Goal: Transaction & Acquisition: Purchase product/service

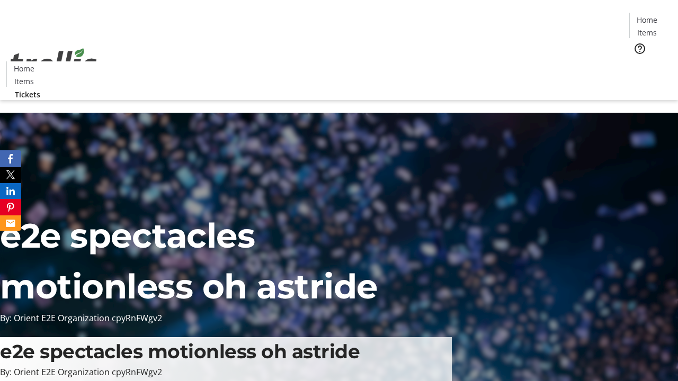
click at [638, 61] on span "Tickets" at bounding box center [650, 66] width 25 height 11
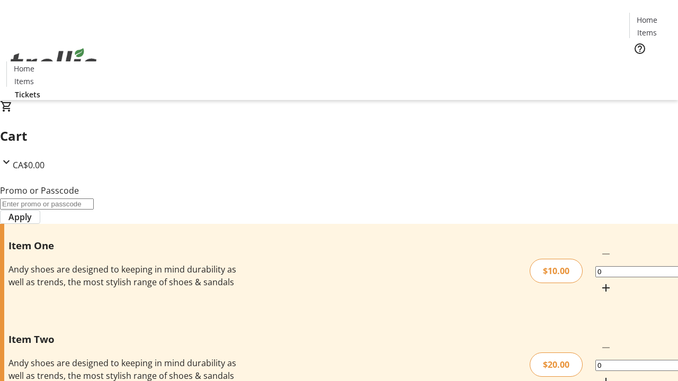
click at [599, 282] on mat-icon "Increment by one" at bounding box center [605, 288] width 13 height 13
type input "1"
